Goal: Information Seeking & Learning: Check status

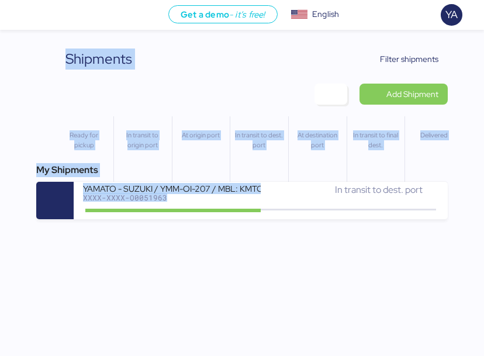
drag, startPoint x: 42, startPoint y: 50, endPoint x: 160, endPoint y: 258, distance: 238.6
click at [160, 258] on div "Get a demo - it’s free! Get a demo English Inglés English YA Shipments 0 Compan…" at bounding box center [242, 178] width 484 height 356
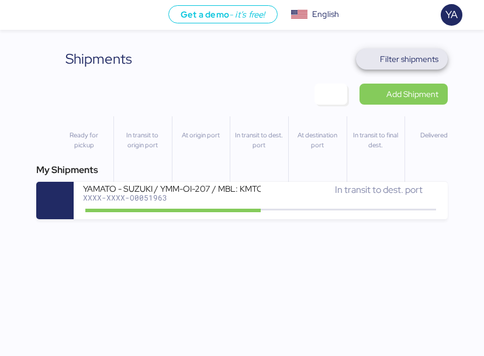
click at [403, 57] on span "Filter shipments" at bounding box center [409, 59] width 58 height 14
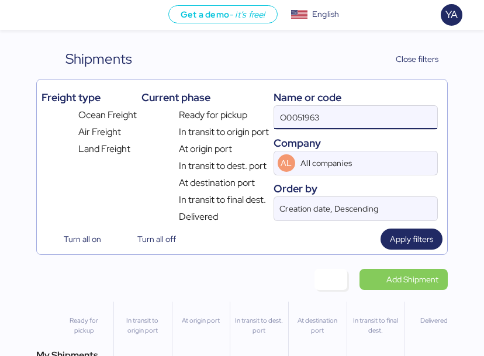
click at [323, 127] on input "O0051963" at bounding box center [355, 117] width 163 height 23
click at [332, 119] on input "O0051963" at bounding box center [355, 117] width 163 height 23
type input "c"
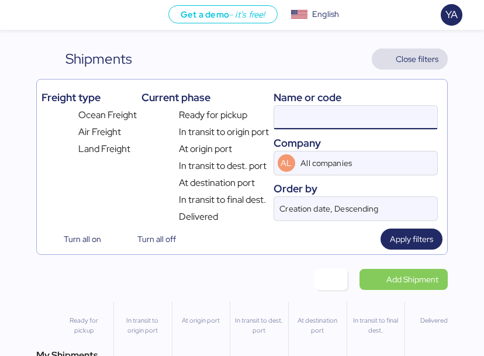
click at [397, 65] on span "Close filters" at bounding box center [417, 59] width 43 height 14
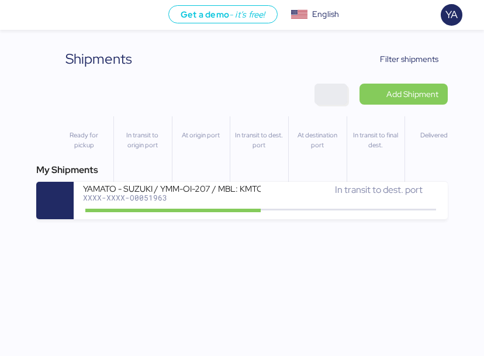
click at [327, 94] on span "button" at bounding box center [331, 94] width 14 height 16
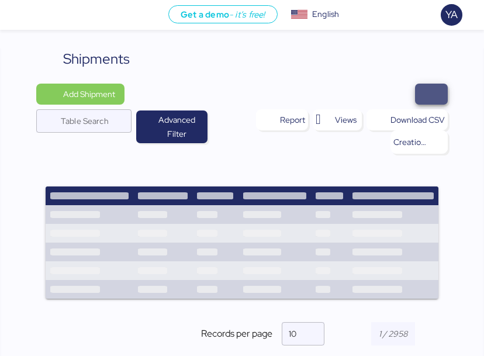
click at [436, 94] on span "button" at bounding box center [432, 94] width 14 height 16
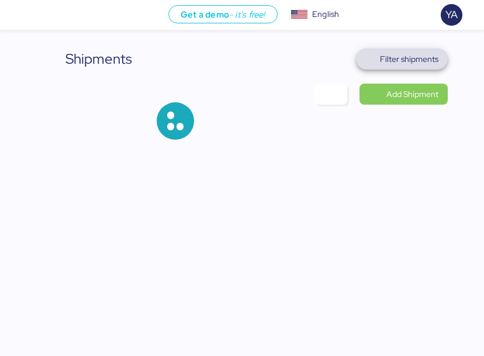
click at [422, 49] on span "Filter shipments" at bounding box center [402, 59] width 92 height 21
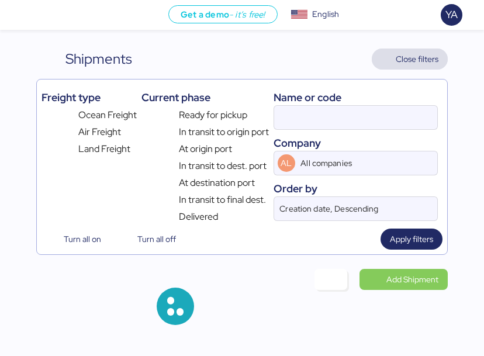
click at [414, 55] on span "Close filters" at bounding box center [417, 59] width 43 height 14
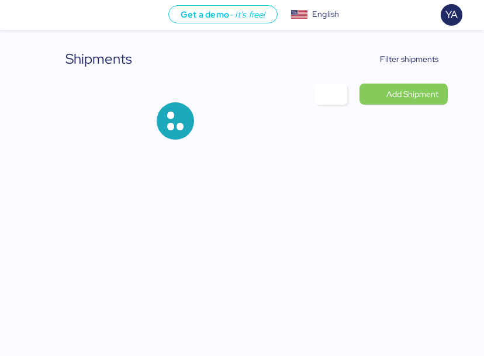
click at [336, 105] on div at bounding box center [242, 121] width 412 height 75
click at [335, 95] on span "button" at bounding box center [331, 94] width 14 height 16
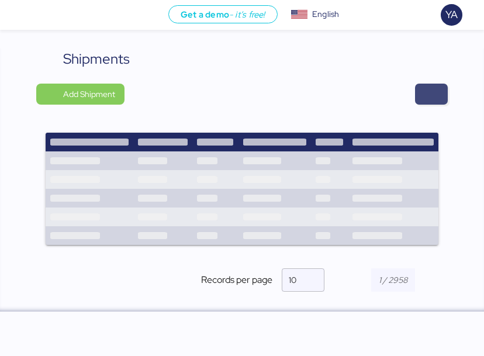
click at [431, 93] on span "button" at bounding box center [432, 94] width 14 height 16
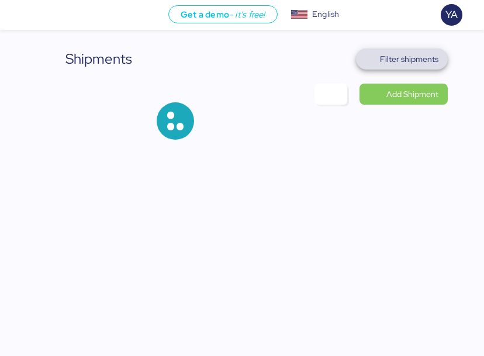
click at [397, 65] on span "Filter shipments" at bounding box center [409, 59] width 58 height 14
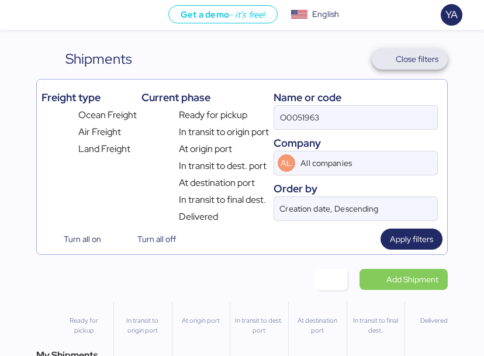
click at [397, 65] on span "Close filters" at bounding box center [417, 59] width 43 height 14
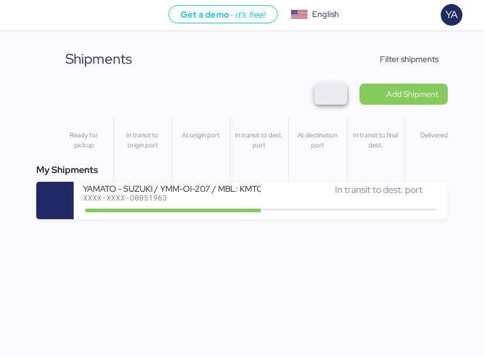
click at [324, 94] on span "button" at bounding box center [331, 94] width 14 height 16
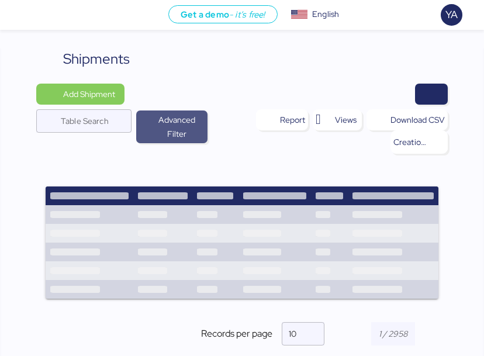
click at [162, 140] on span "Advanced Filter" at bounding box center [176, 127] width 53 height 28
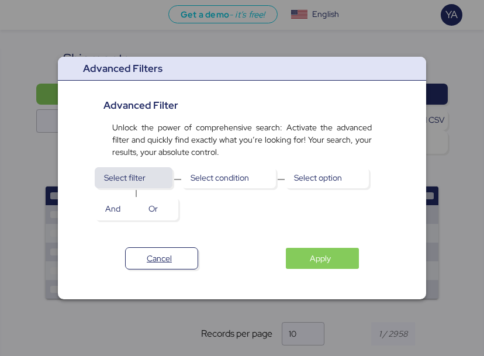
click at [154, 180] on span "Select filter" at bounding box center [133, 178] width 59 height 16
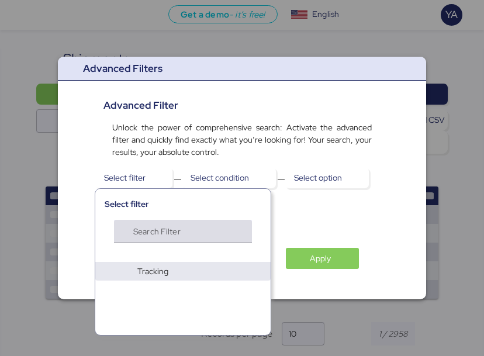
click at [152, 230] on input "Search Filter" at bounding box center [178, 235] width 91 height 14
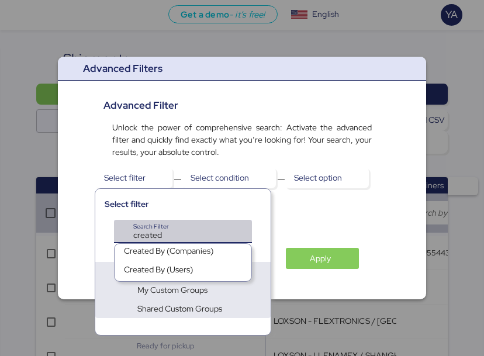
type input "created"
click at [156, 269] on div "Created By (Users)" at bounding box center [158, 272] width 69 height 16
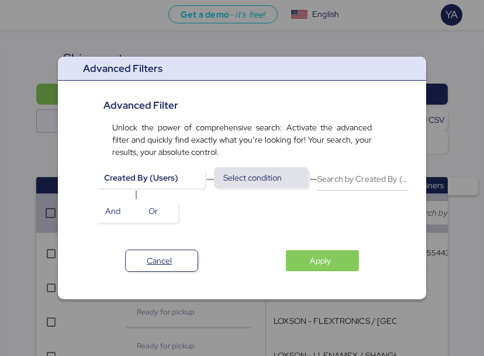
click at [282, 181] on span "Select condition" at bounding box center [261, 178] width 76 height 16
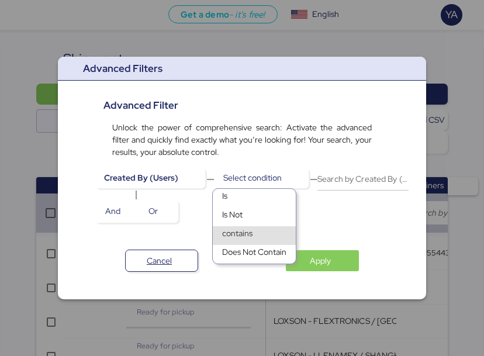
click at [260, 231] on div "contains" at bounding box center [254, 235] width 83 height 19
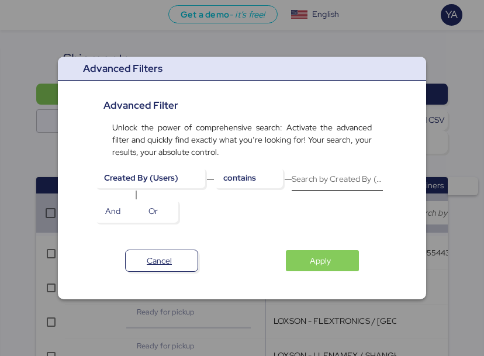
click at [337, 184] on input "Search by Created By (Users)" at bounding box center [337, 178] width 91 height 23
type input "yetzanet"
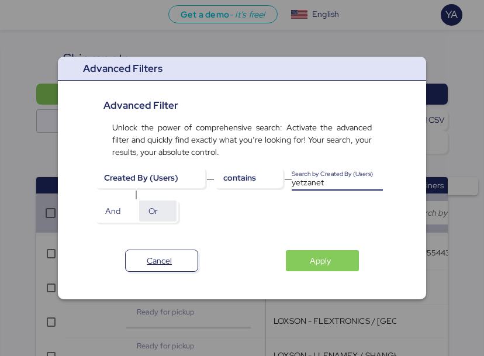
click at [158, 208] on span "Or" at bounding box center [158, 211] width 19 height 16
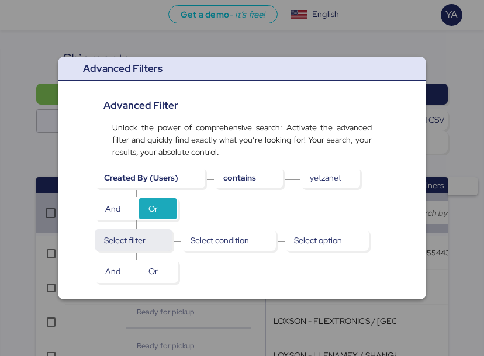
click at [157, 244] on span "Select filter" at bounding box center [133, 240] width 59 height 16
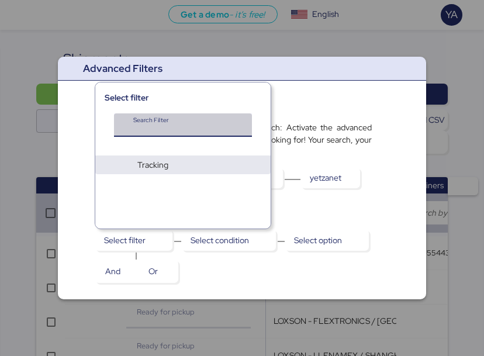
click at [191, 133] on input "Search Filter" at bounding box center [178, 129] width 91 height 14
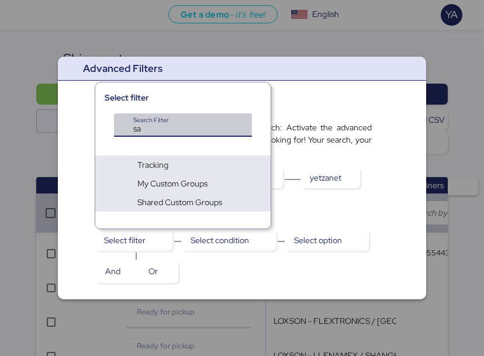
type input "s"
type input "sales"
click at [216, 144] on div "💼 Sales Person" at bounding box center [183, 146] width 137 height 19
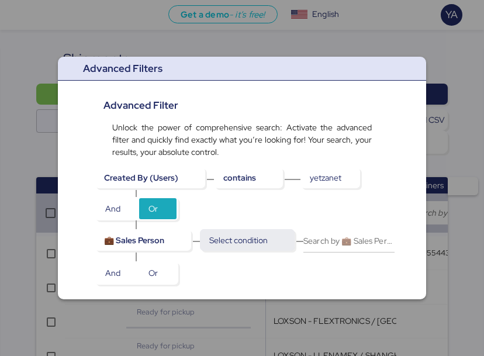
click at [236, 246] on span "Select condition" at bounding box center [238, 240] width 58 height 14
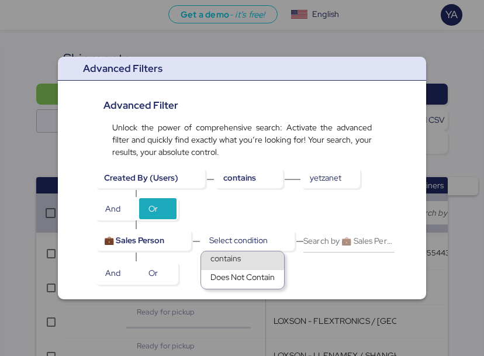
click at [238, 263] on span "contains" at bounding box center [226, 261] width 30 height 16
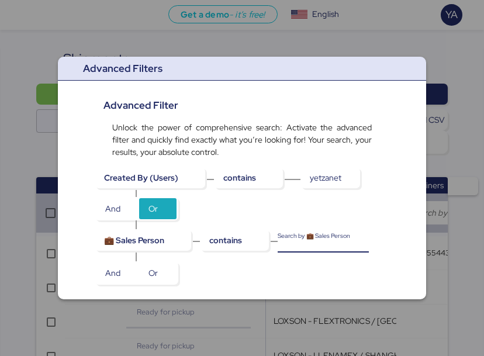
click at [338, 244] on input "Search by 💼 Sales Person" at bounding box center [323, 240] width 91 height 23
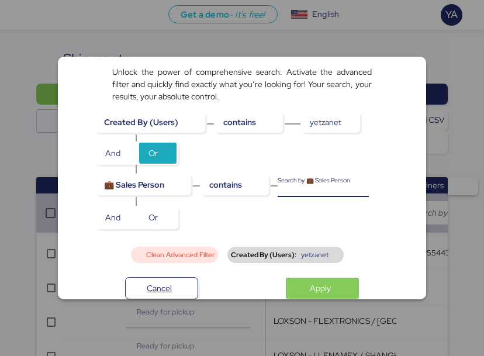
scroll to position [63, 0]
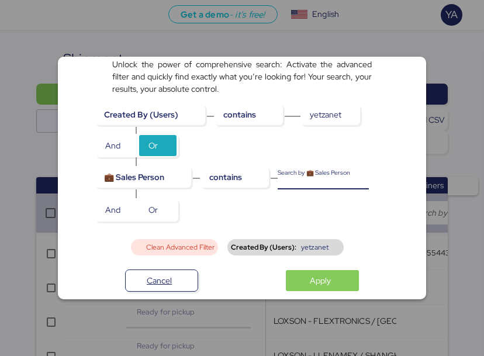
type input "u"
type input "yetzanet"
click at [321, 278] on div "Clean Advanced Filter Created By (Users): yetzanet Cancel Apply" at bounding box center [242, 265] width 336 height 53
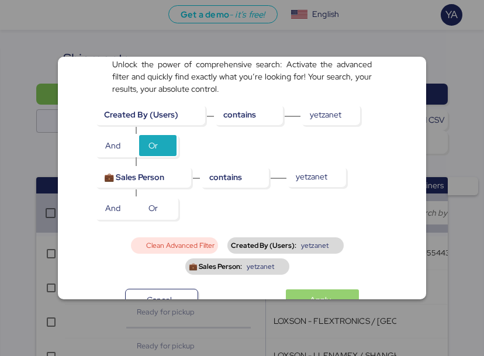
scroll to position [74, 0]
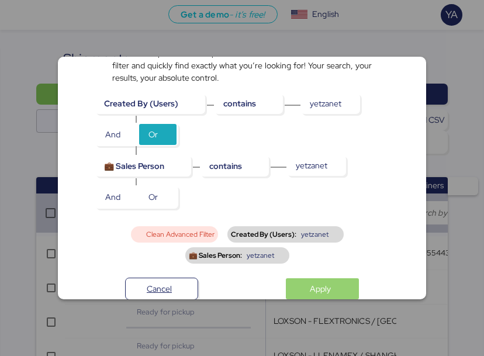
click at [319, 285] on span "Apply" at bounding box center [320, 289] width 21 height 14
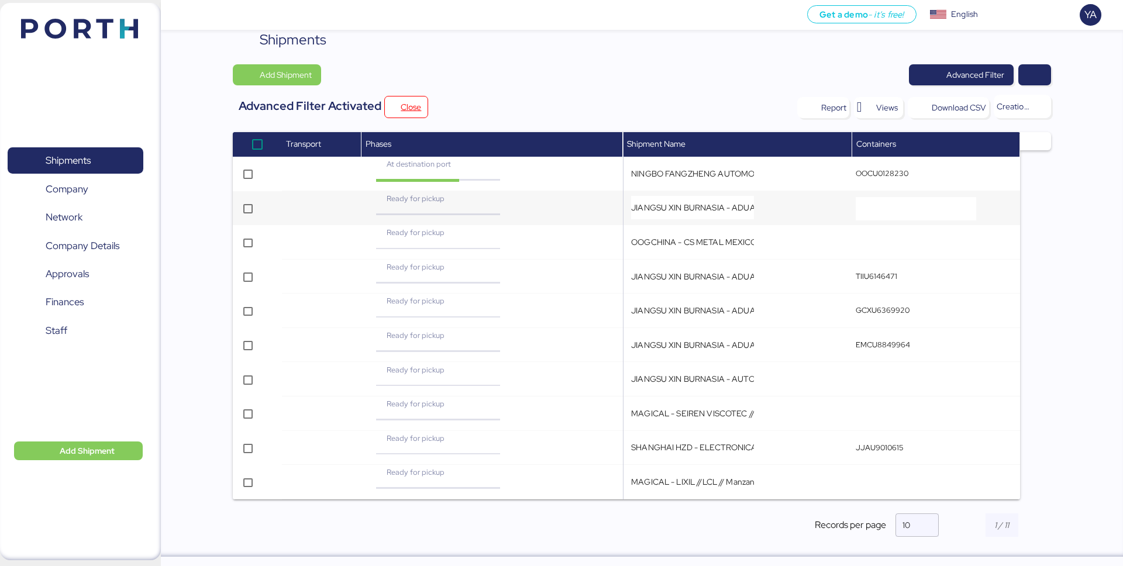
scroll to position [0, 0]
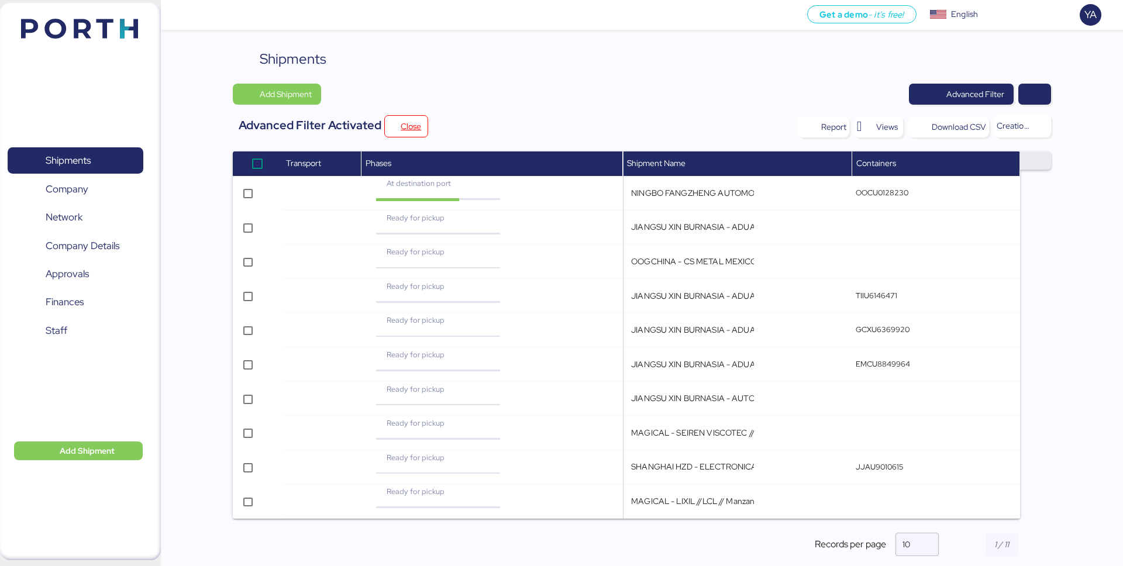
click at [841, 161] on span "button" at bounding box center [1035, 160] width 12 height 13
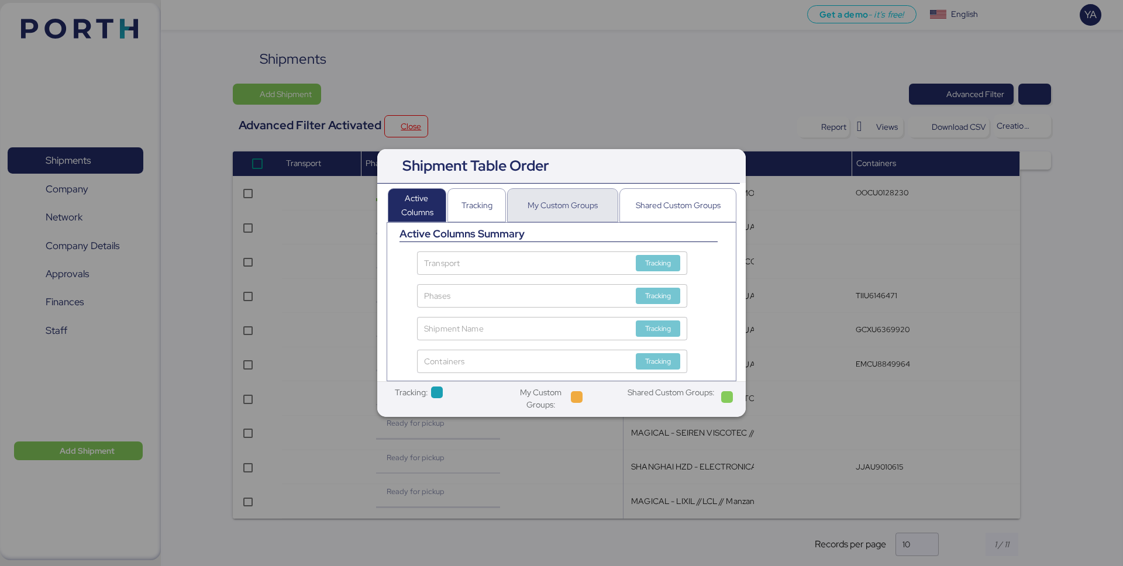
click at [584, 203] on div "My Custom Groups" at bounding box center [562, 205] width 70 height 14
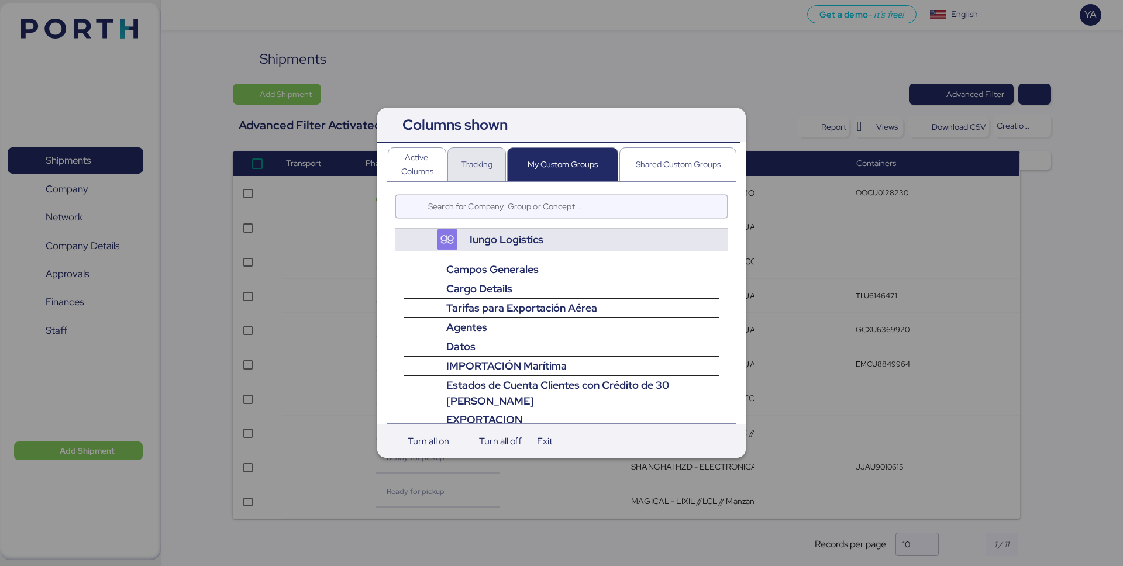
click at [465, 158] on div "Tracking" at bounding box center [476, 164] width 31 height 14
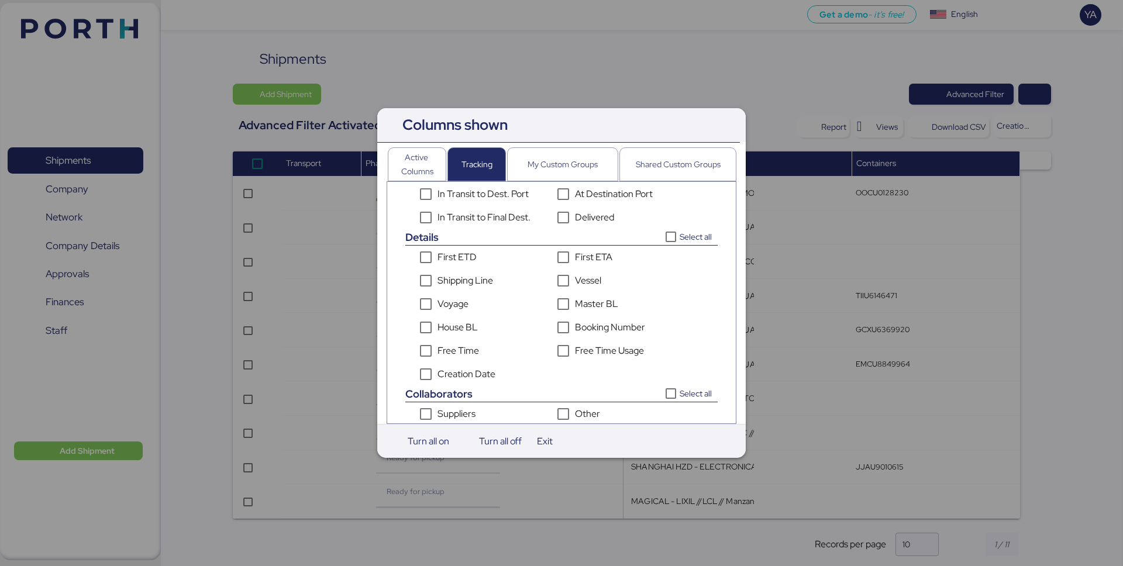
scroll to position [333, 0]
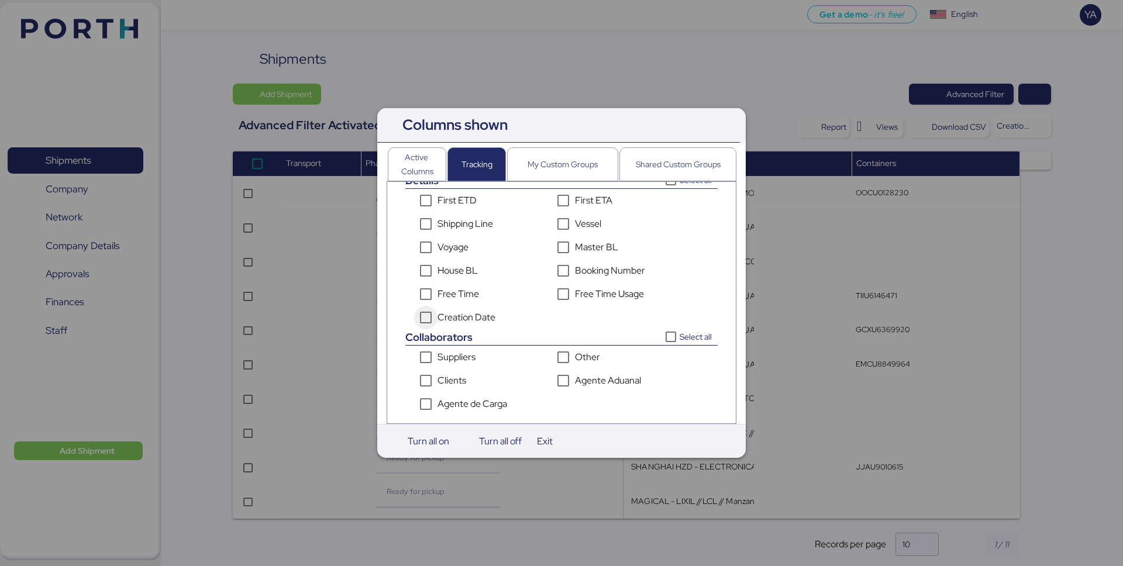
click at [467, 315] on div "Creation Date" at bounding box center [466, 318] width 58 height 14
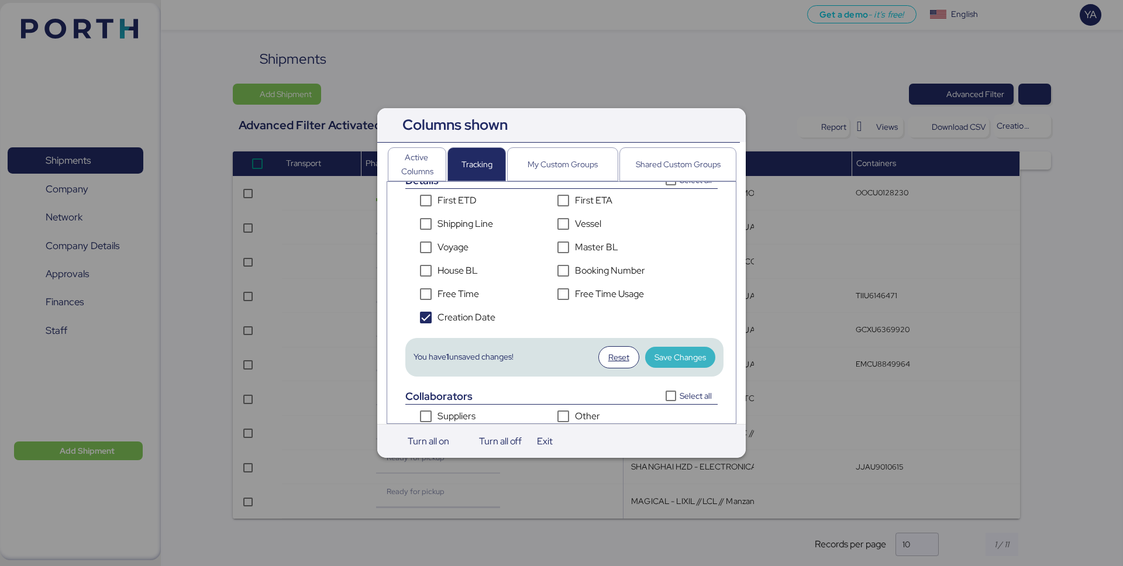
click at [692, 353] on span "Save Changes" at bounding box center [679, 357] width 51 height 14
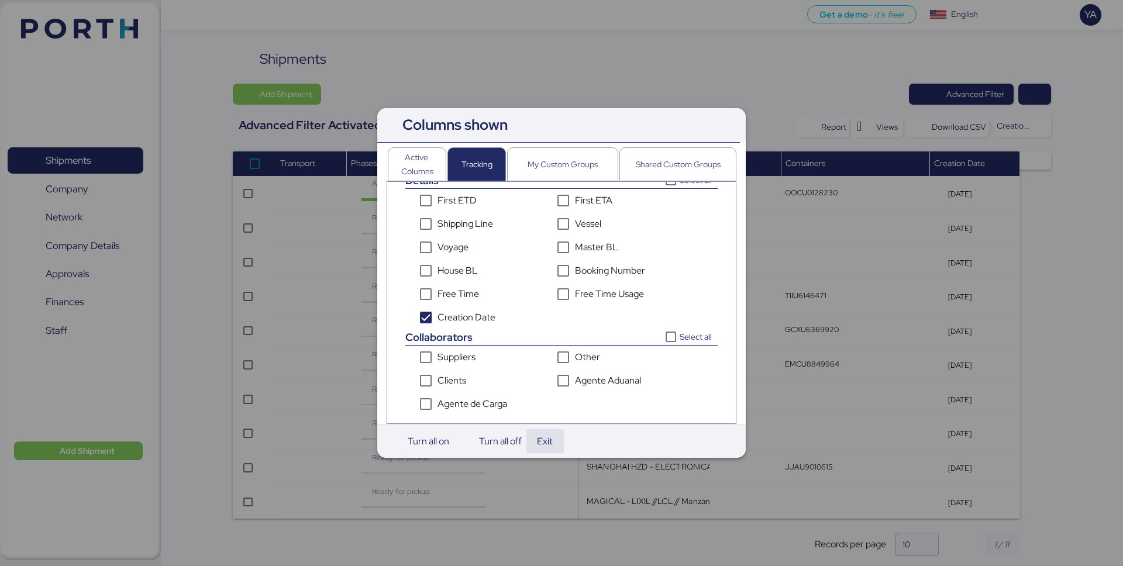
click at [547, 440] on span "Exit" at bounding box center [545, 441] width 16 height 16
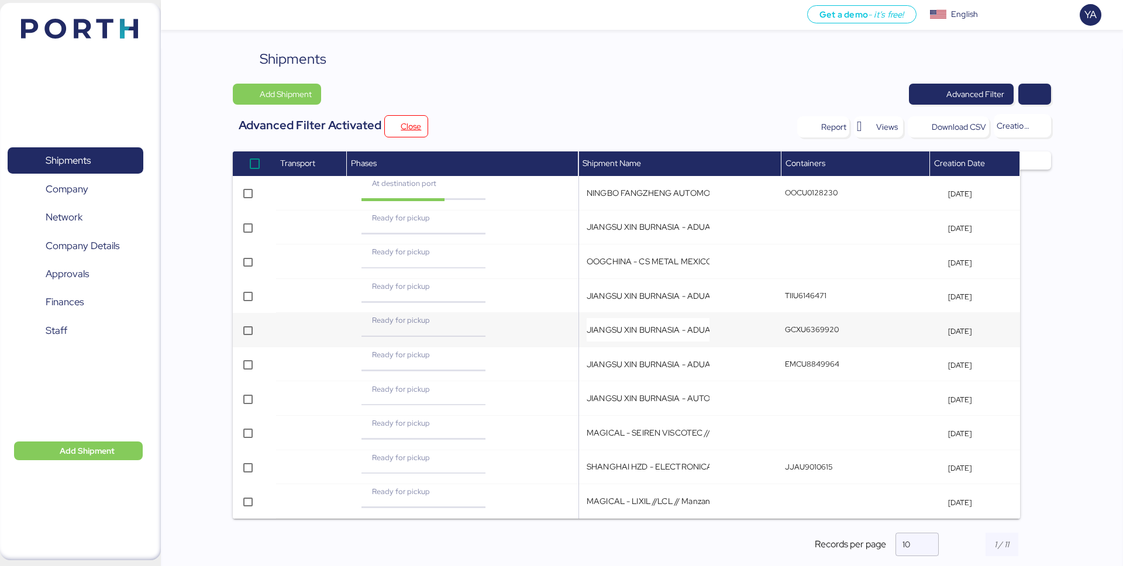
scroll to position [19, 0]
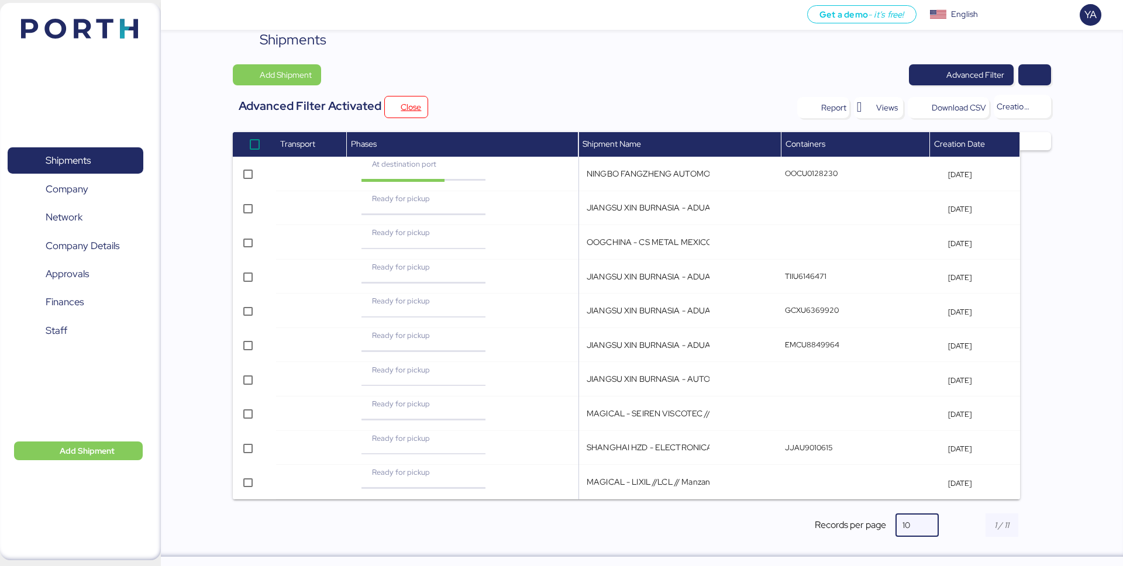
click at [841, 460] on div "10" at bounding box center [916, 524] width 43 height 23
click at [841, 443] on div "30" at bounding box center [916, 442] width 23 height 10
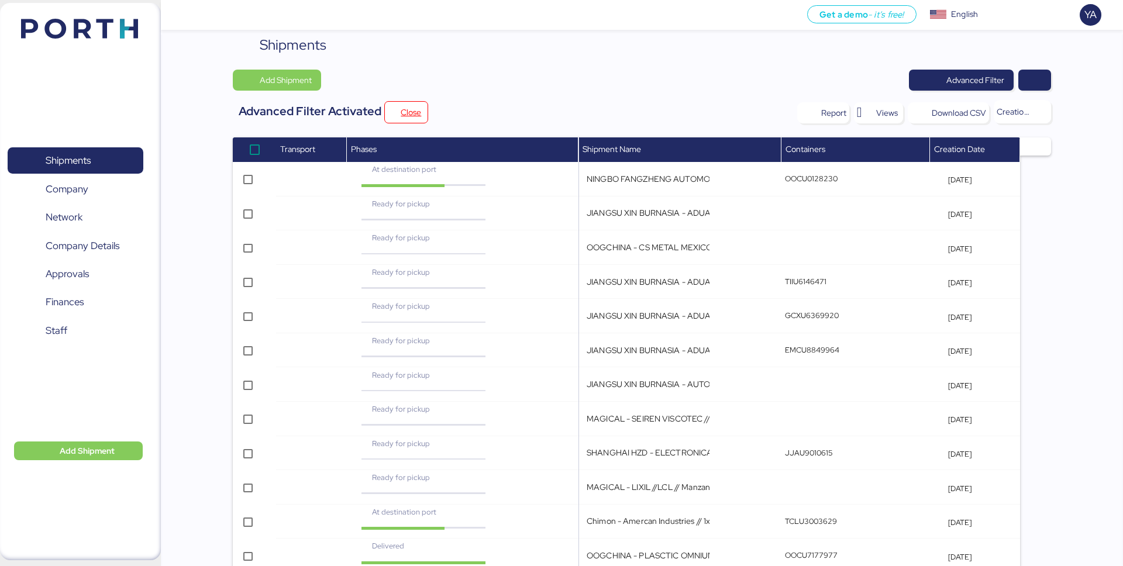
scroll to position [0, 0]
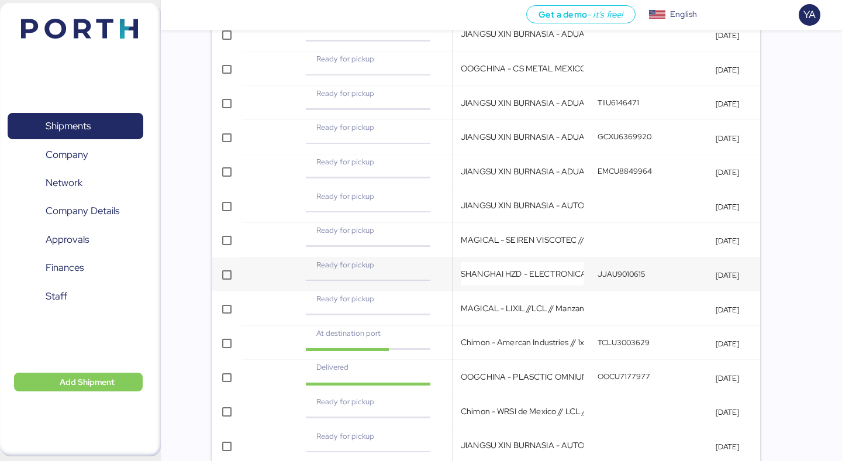
scroll to position [191, 0]
